Goal: Transaction & Acquisition: Obtain resource

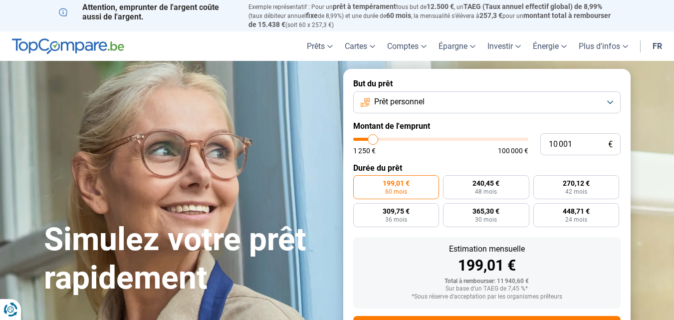
click at [610, 100] on button "Prêt personnel" at bounding box center [486, 102] width 267 height 22
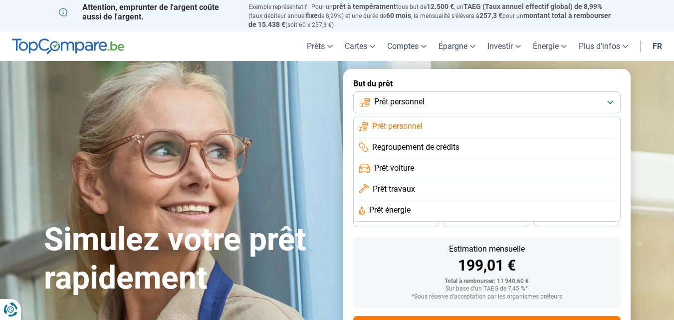
click at [390, 186] on span "Prêt travaux" at bounding box center [394, 189] width 42 height 11
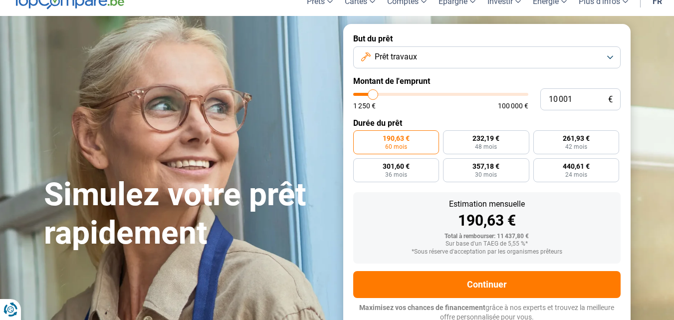
scroll to position [46, 0]
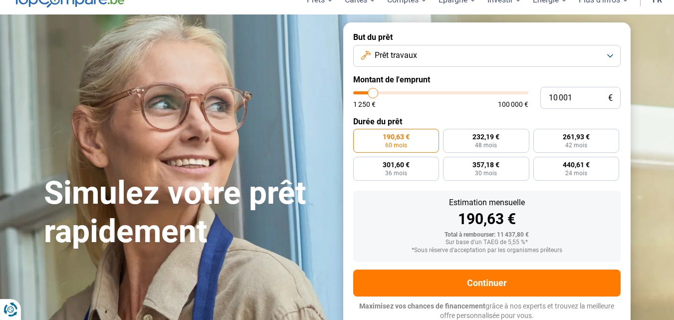
type input "11 250"
type input "11250"
type input "11 500"
type input "11500"
type input "11 750"
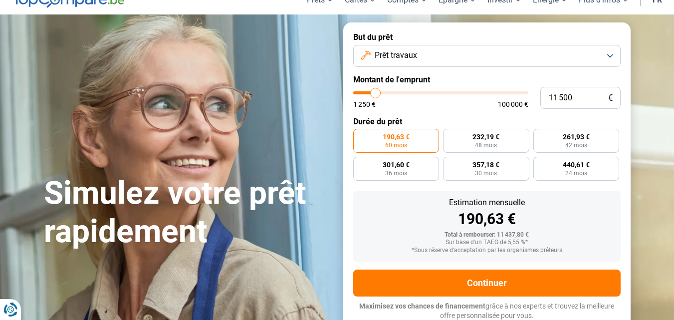
type input "11750"
type input "12 000"
type input "12000"
type input "12 500"
type input "12500"
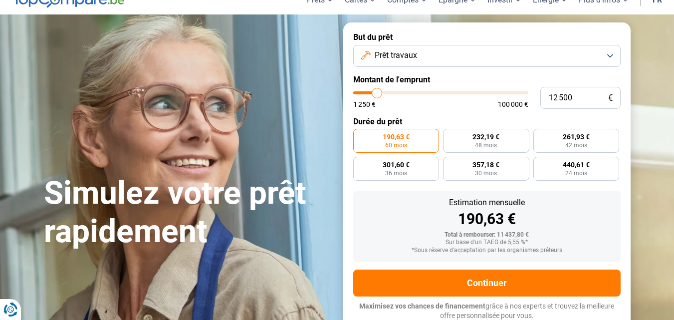
type input "12 750"
type input "12750"
type input "13 000"
type input "13000"
type input "13 500"
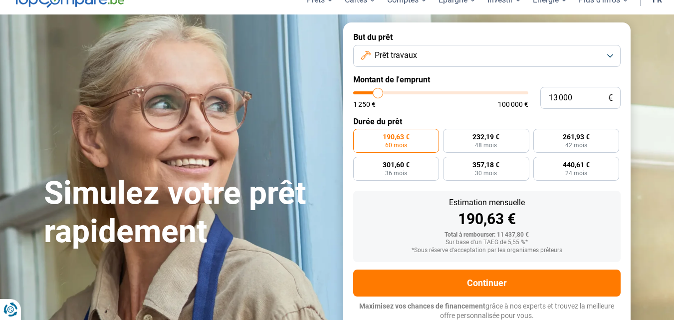
type input "13500"
type input "14 000"
type input "14000"
type input "14 250"
type input "14250"
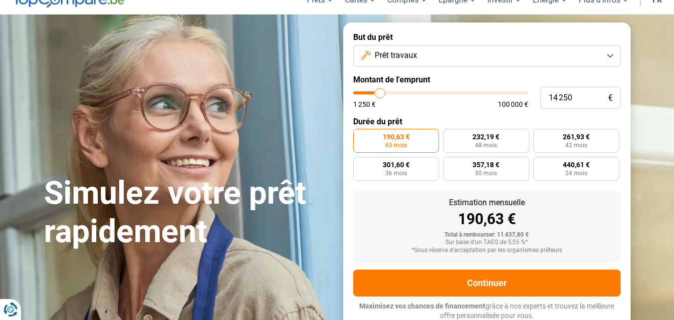
type input "14 500"
type input "14500"
type input "15 000"
type input "15000"
type input "15 500"
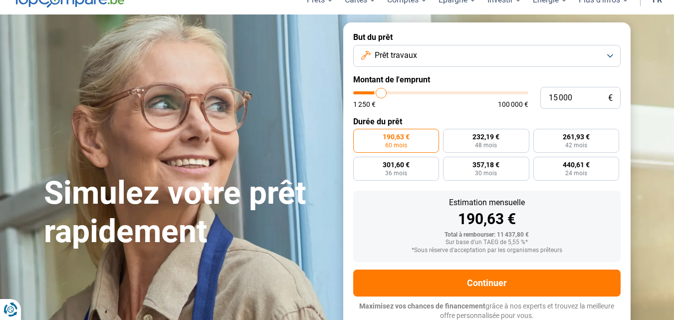
type input "15500"
type input "15 750"
type input "15750"
type input "16 000"
type input "16000"
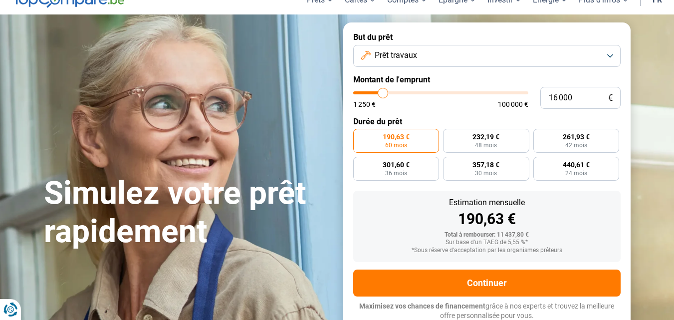
type input "16 250"
type input "16250"
type input "16 500"
type input "16500"
type input "17 000"
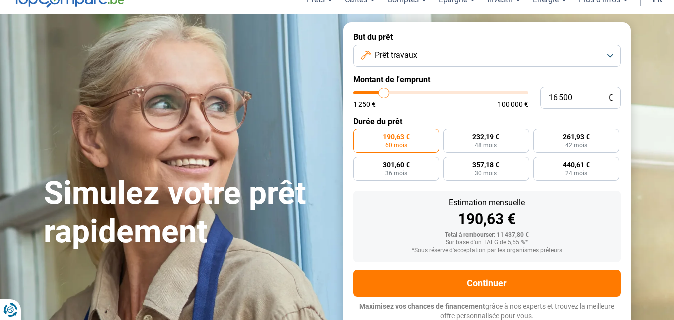
type input "17000"
type input "17 500"
type input "17500"
type input "17 750"
type input "17750"
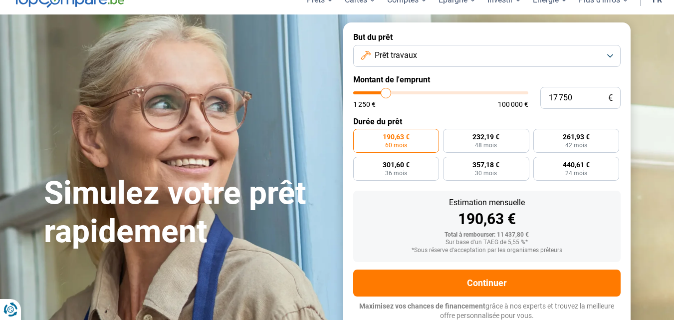
type input "18 000"
type input "18000"
type input "18 500"
type input "18500"
type input "18 750"
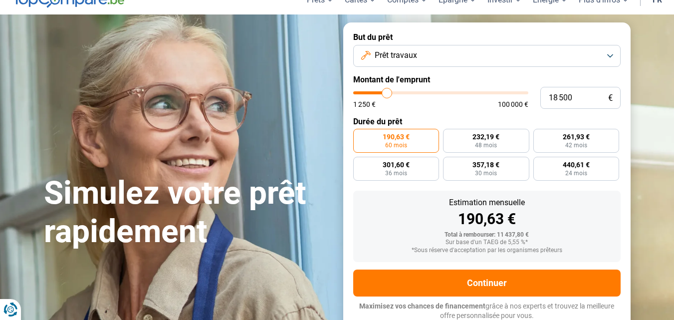
type input "18750"
type input "19 000"
type input "19000"
type input "19 250"
type input "19250"
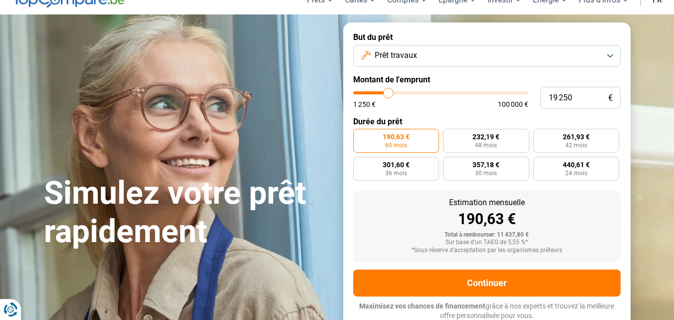
type input "19 750"
type input "19750"
type input "20 000"
type input "20000"
type input "20 250"
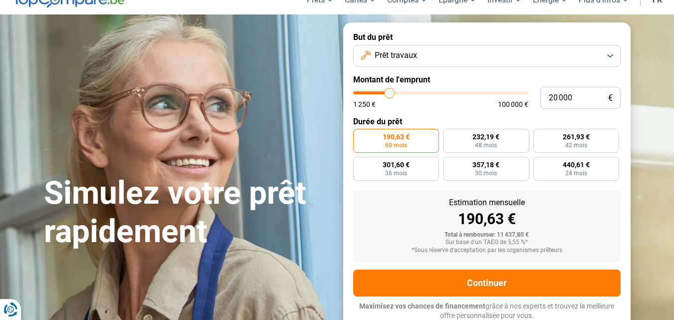
type input "20250"
type input "20 500"
type input "20500"
type input "20 750"
type input "20750"
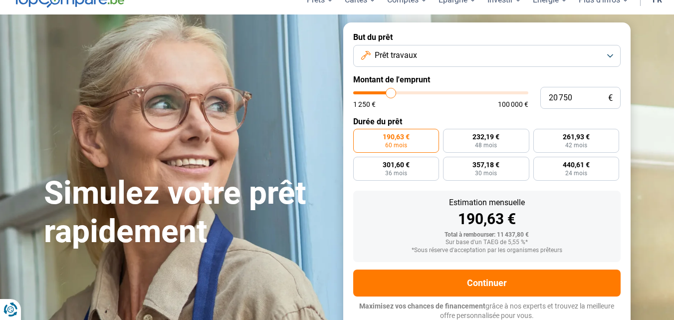
type input "21 250"
type input "21250"
type input "21 500"
type input "21500"
type input "21 750"
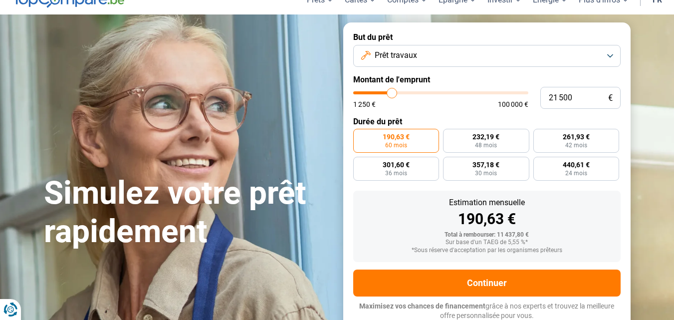
type input "21750"
type input "22 000"
type input "22000"
type input "22 250"
type input "22250"
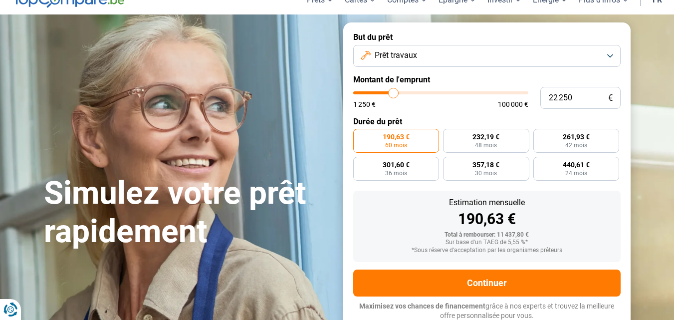
type input "22 750"
type input "22750"
type input "23 000"
type input "23000"
type input "23 250"
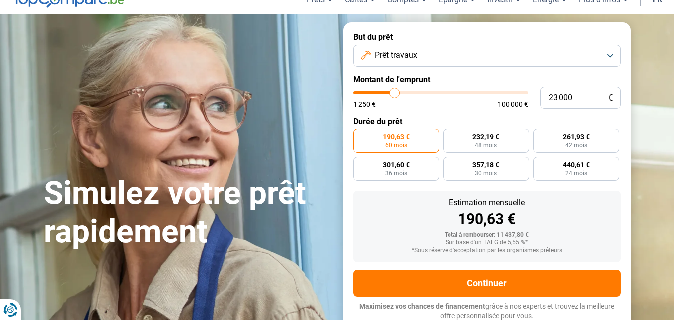
type input "23250"
type input "23 500"
type input "23500"
type input "23 750"
type input "23750"
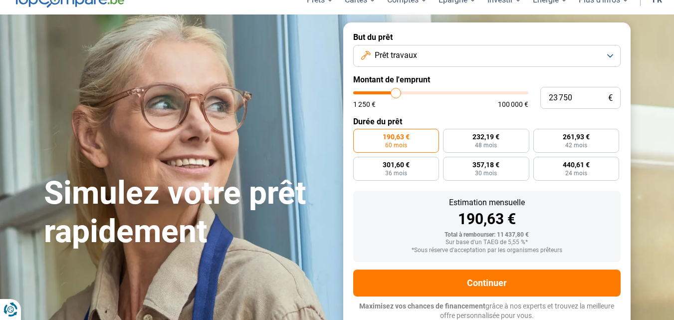
type input "24 250"
type input "24250"
type input "24 500"
type input "24500"
type input "24 750"
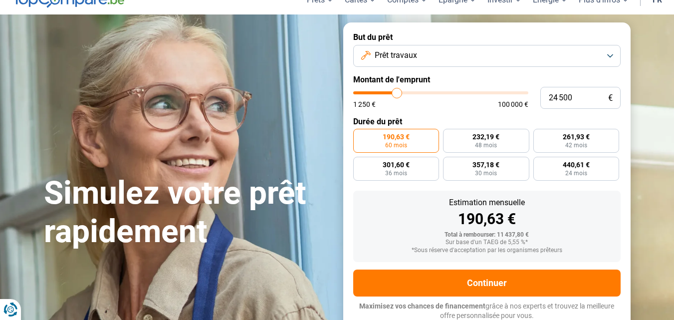
type input "24750"
type input "25 000"
type input "25000"
type input "25 250"
type input "25250"
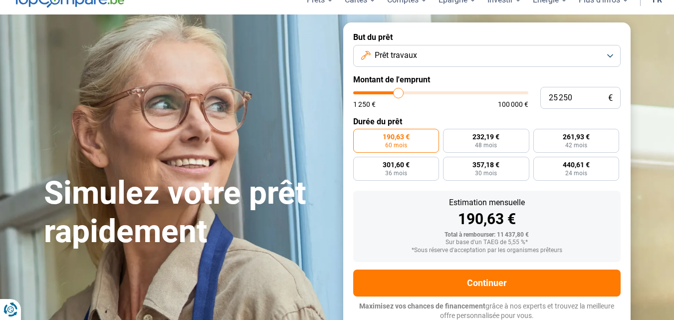
type input "25 750"
type input "25750"
type input "26 000"
type input "26000"
type input "26 250"
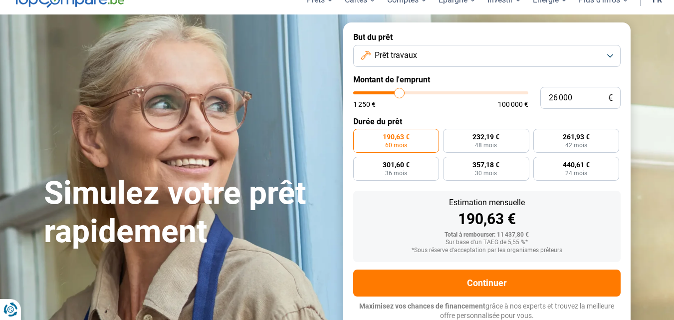
type input "26250"
type input "26 500"
type input "26500"
type input "26 750"
type input "26750"
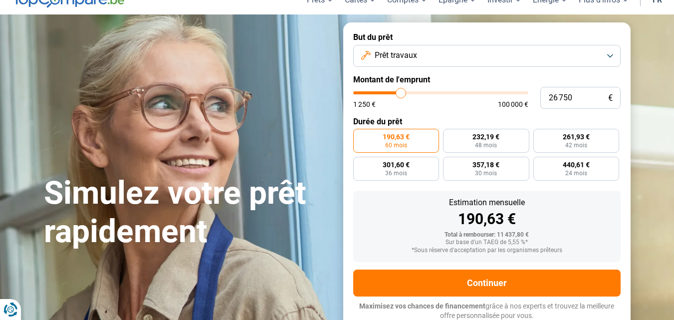
type input "27 250"
type input "27250"
type input "27 500"
type input "27500"
type input "27 750"
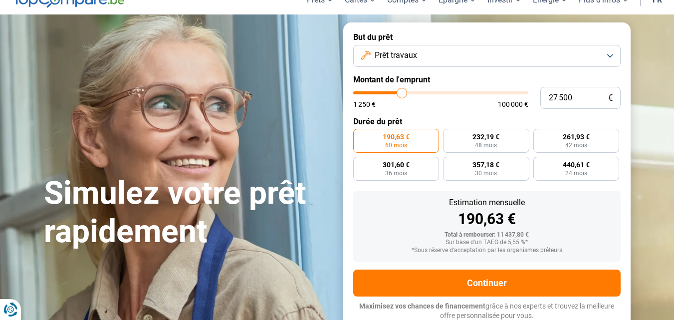
type input "27750"
type input "28 000"
type input "28000"
type input "28 750"
type input "28750"
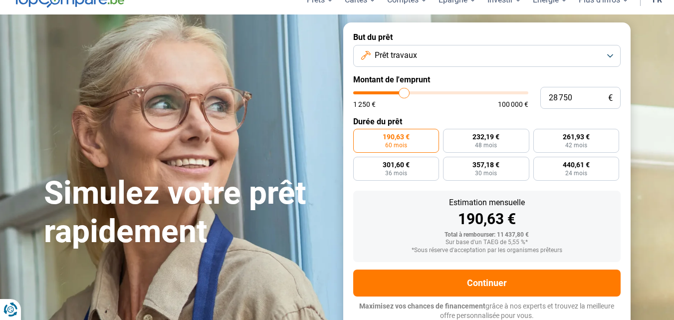
type input "29 000"
type input "29000"
type input "29 500"
type input "29500"
type input "29 750"
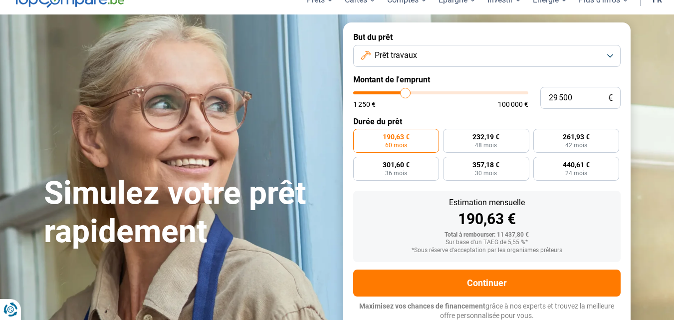
type input "29750"
type input "30 250"
type input "30250"
type input "30 500"
type input "30500"
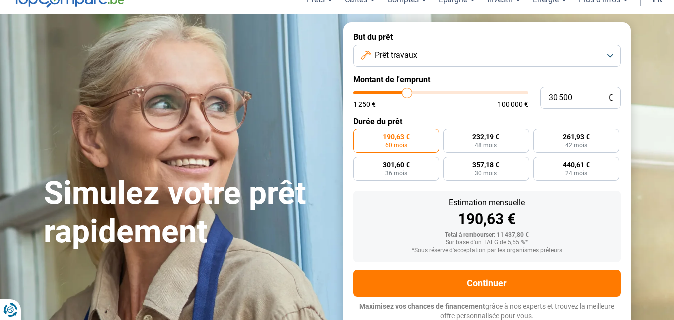
type input "30 750"
type input "30750"
type input "31 000"
type input "31000"
type input "31 250"
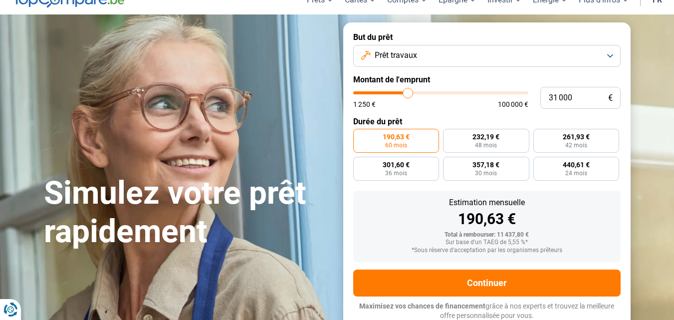
type input "31250"
type input "31 750"
type input "31750"
type input "32 000"
type input "32000"
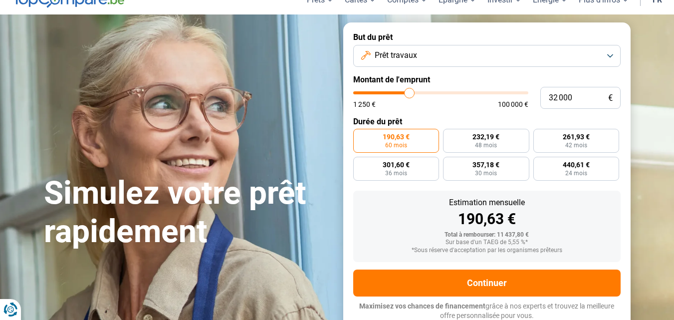
type input "32 250"
type input "32250"
type input "32 500"
type input "32500"
type input "32 750"
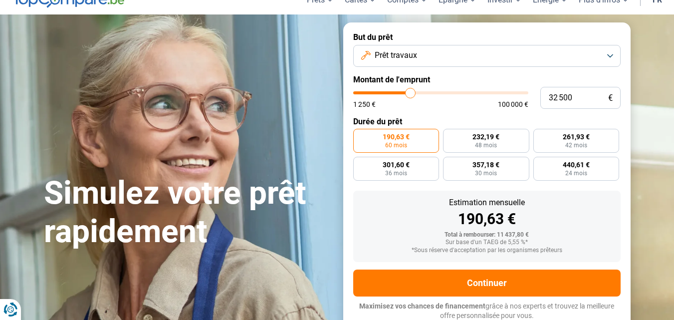
type input "32750"
type input "33 250"
type input "33250"
type input "33 500"
type input "33500"
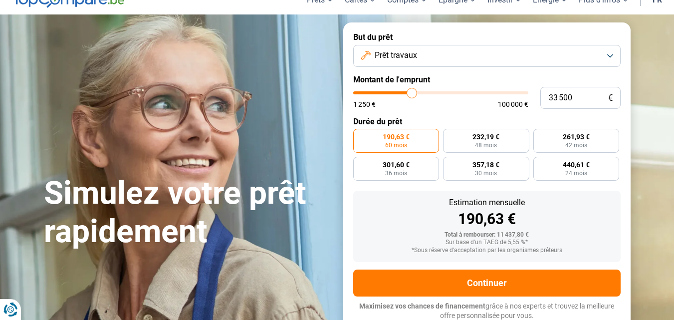
type input "33 750"
type input "33750"
type input "34 000"
type input "34000"
type input "34 250"
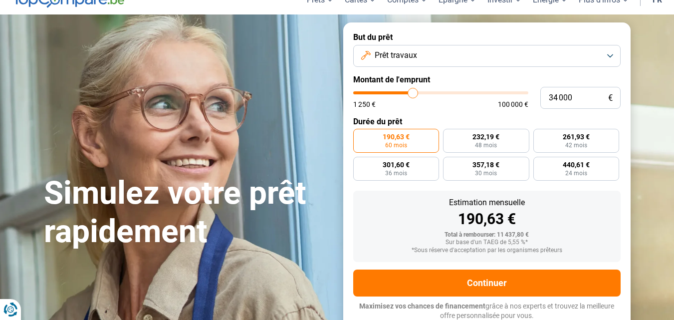
type input "34250"
type input "34 750"
type input "34750"
type input "35 000"
type input "35000"
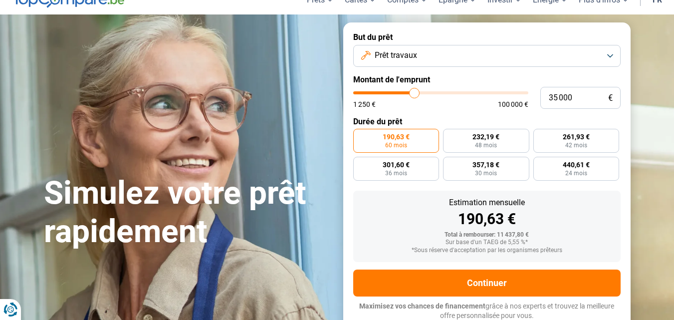
type input "35 250"
type input "35250"
type input "35 000"
drag, startPoint x: 375, startPoint y: 90, endPoint x: 415, endPoint y: 108, distance: 43.1
type input "35000"
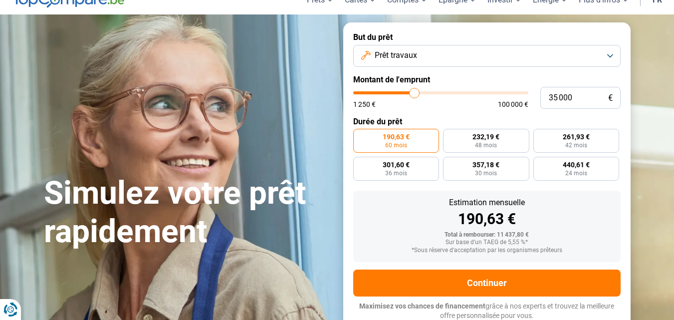
click at [415, 94] on input "range" at bounding box center [440, 92] width 175 height 3
radio input "false"
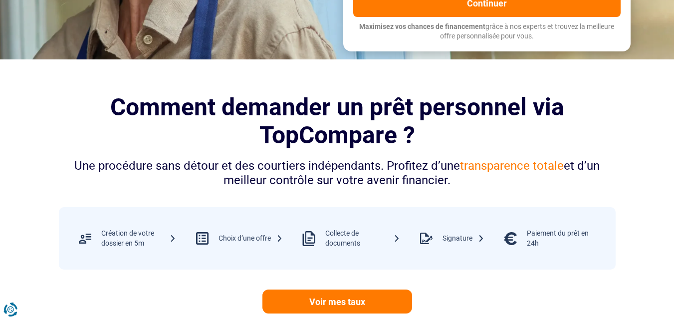
scroll to position [605, 0]
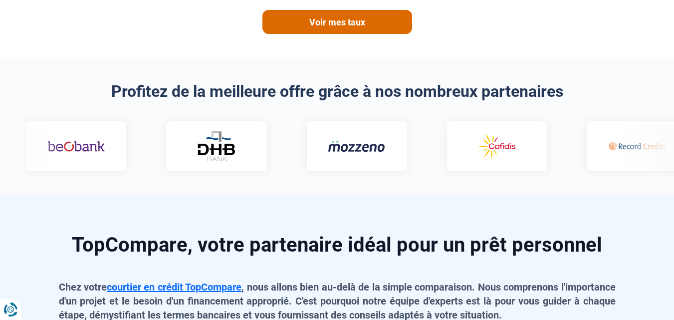
click at [295, 17] on link "Voir mes taux" at bounding box center [337, 22] width 150 height 24
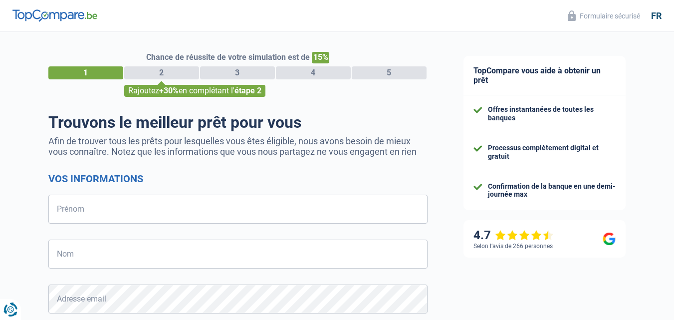
select select "32"
